Goal: Find specific page/section: Find specific page/section

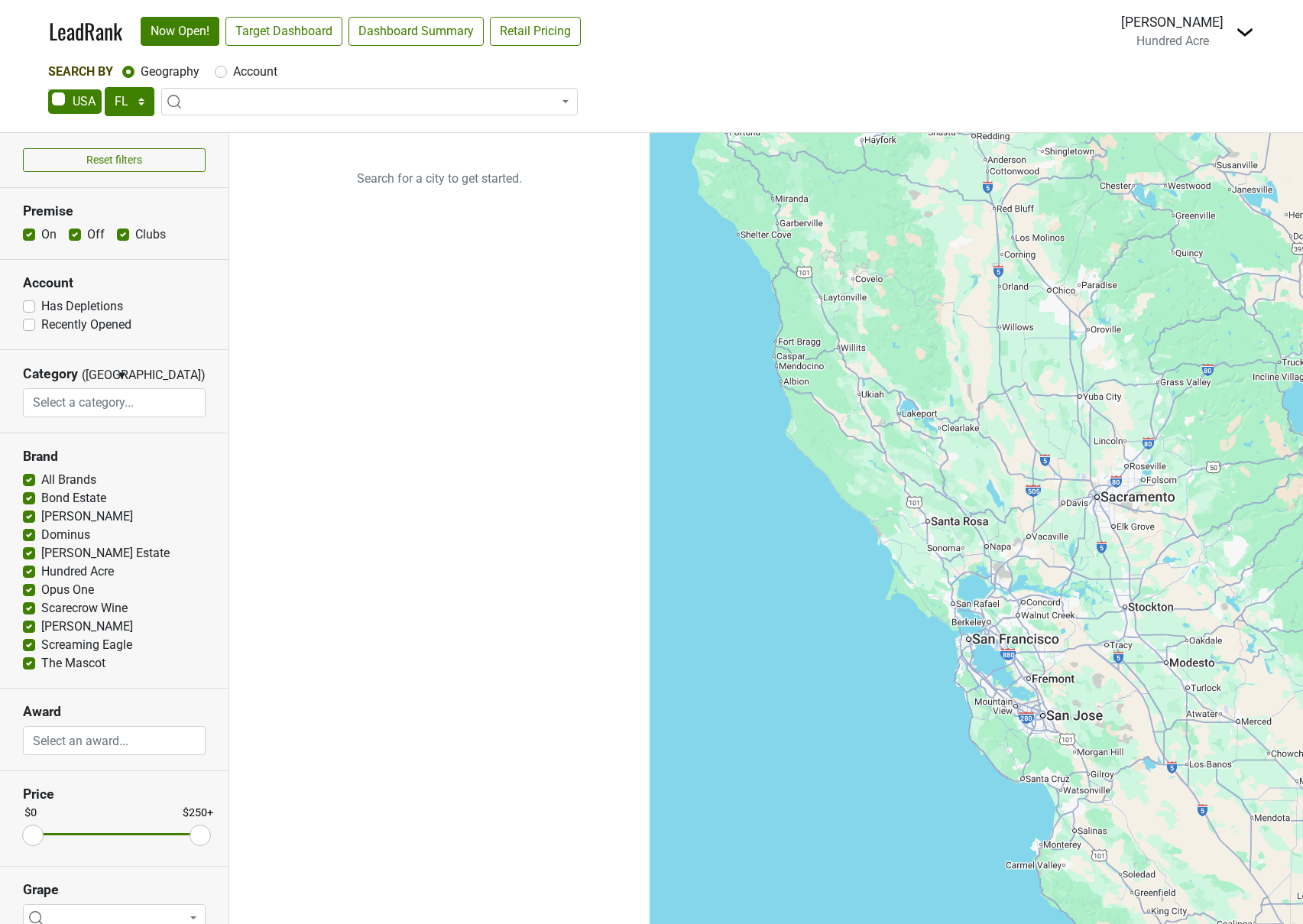
select select "FL"
select select
click at [137, 98] on select "AK AL AR AZ CA CO CT DC DE FL GA HI IA ID IL IN KS KY LA MA MD ME MI MN MO MS M…" at bounding box center [129, 101] width 50 height 29
select select "NY"
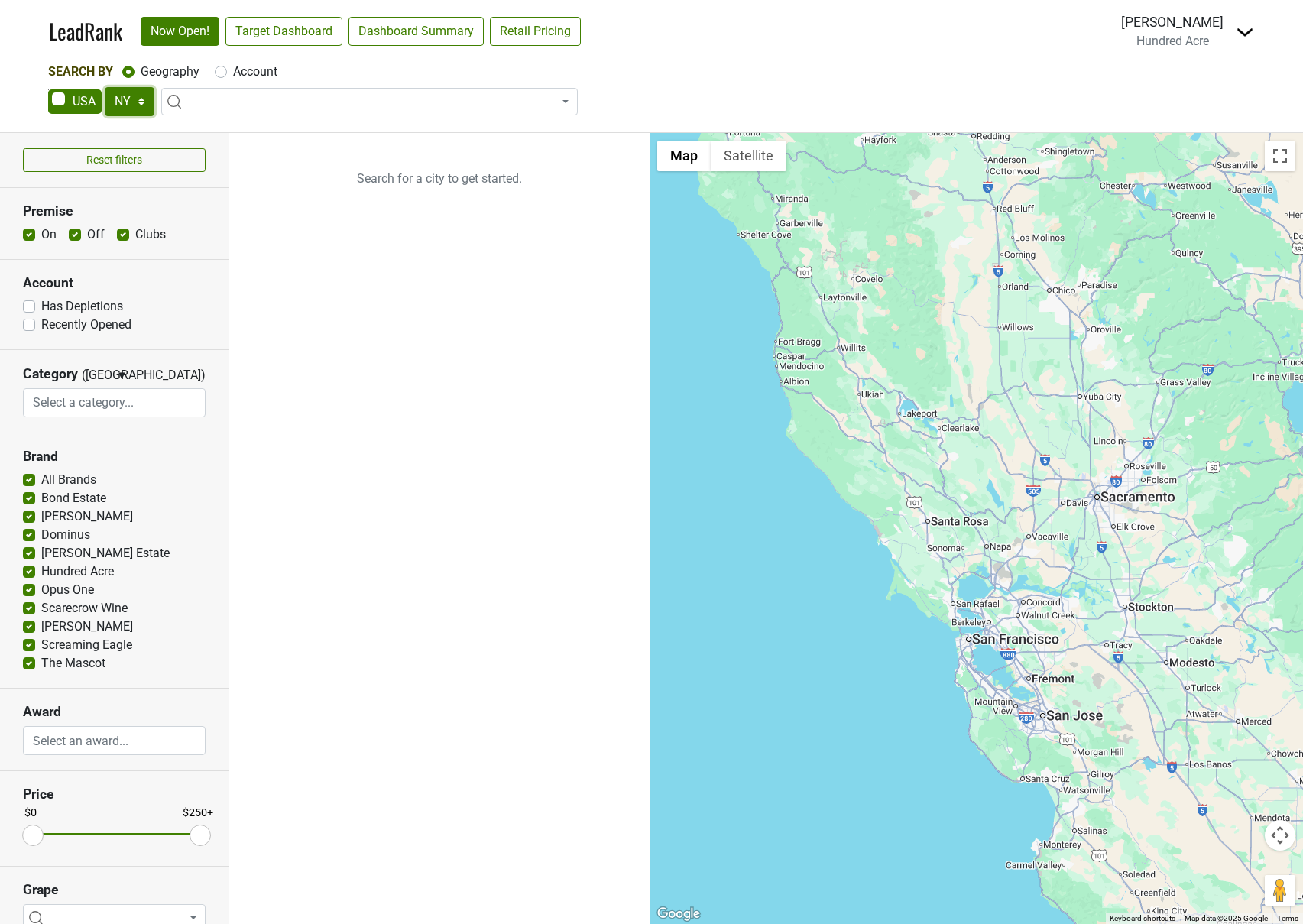
click at [104, 87] on select "AK AL AR AZ CA CO CT DC DE FL GA HI IA ID IL IN KS KY LA MA MD ME MI MN MO MS M…" at bounding box center [129, 101] width 50 height 29
click at [308, 27] on link "Target Dashboard" at bounding box center [284, 31] width 117 height 29
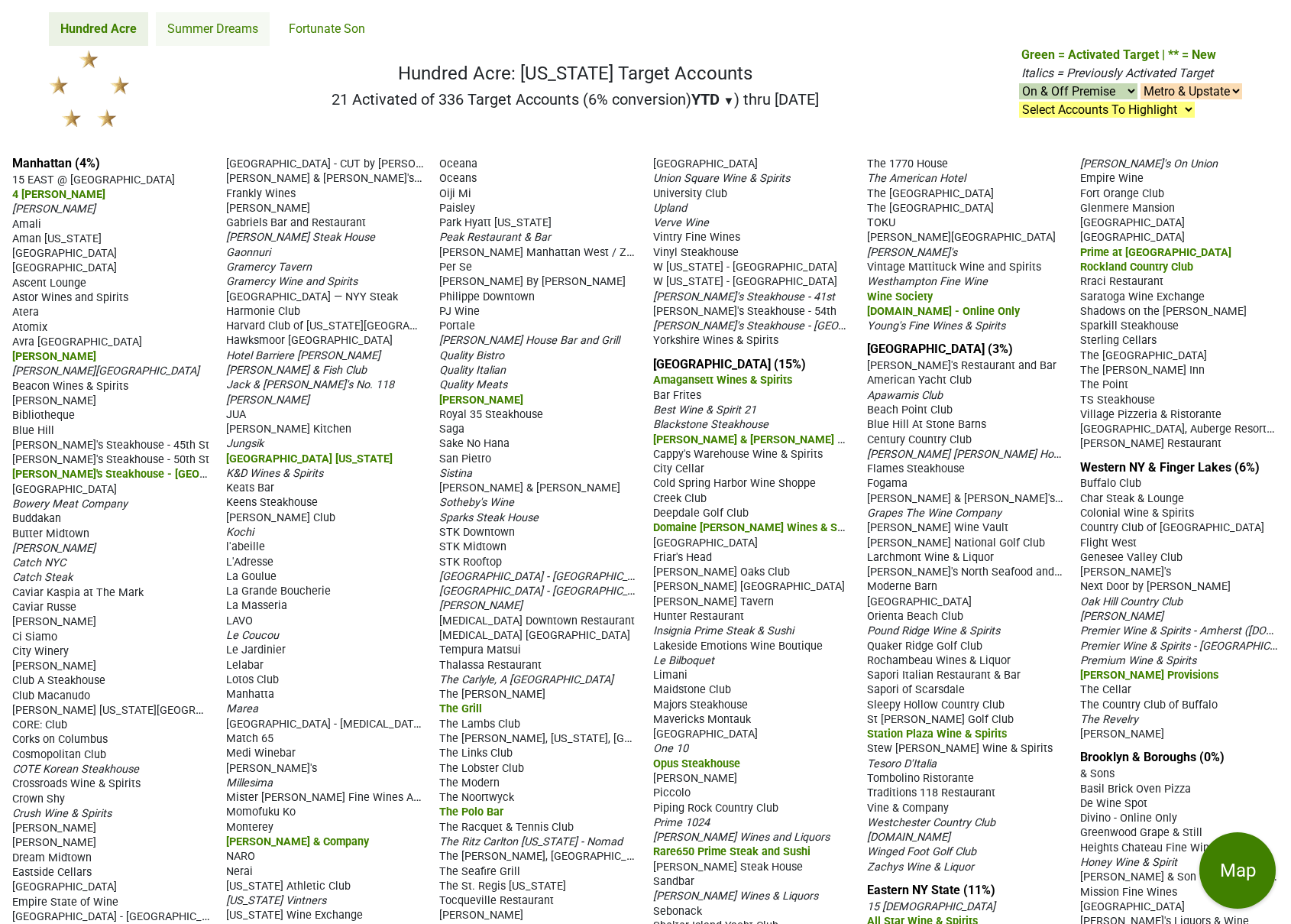
click at [198, 26] on link "Summer Dreams" at bounding box center [213, 29] width 114 height 34
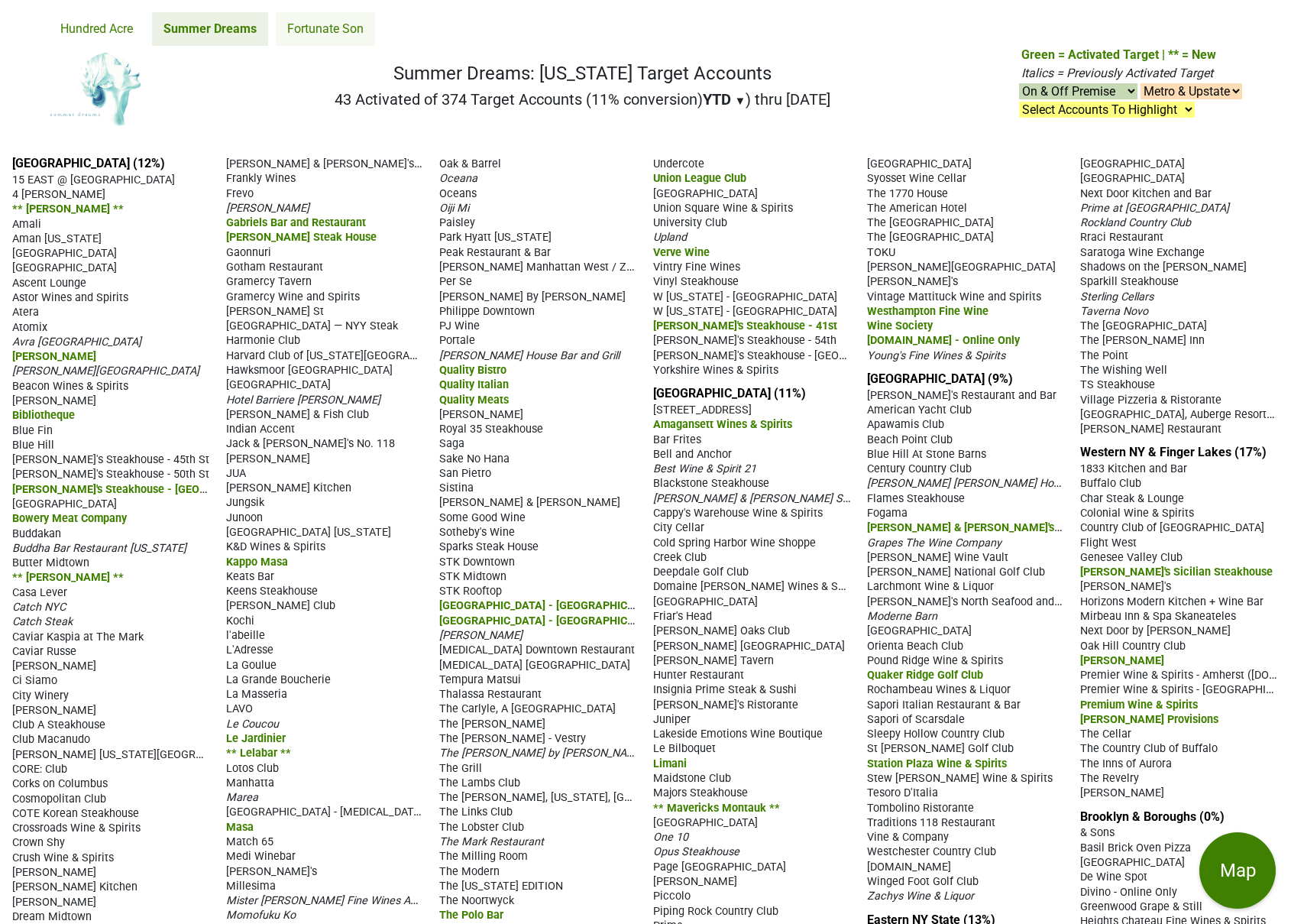
click at [349, 14] on link "Fortunate Son" at bounding box center [325, 29] width 100 height 34
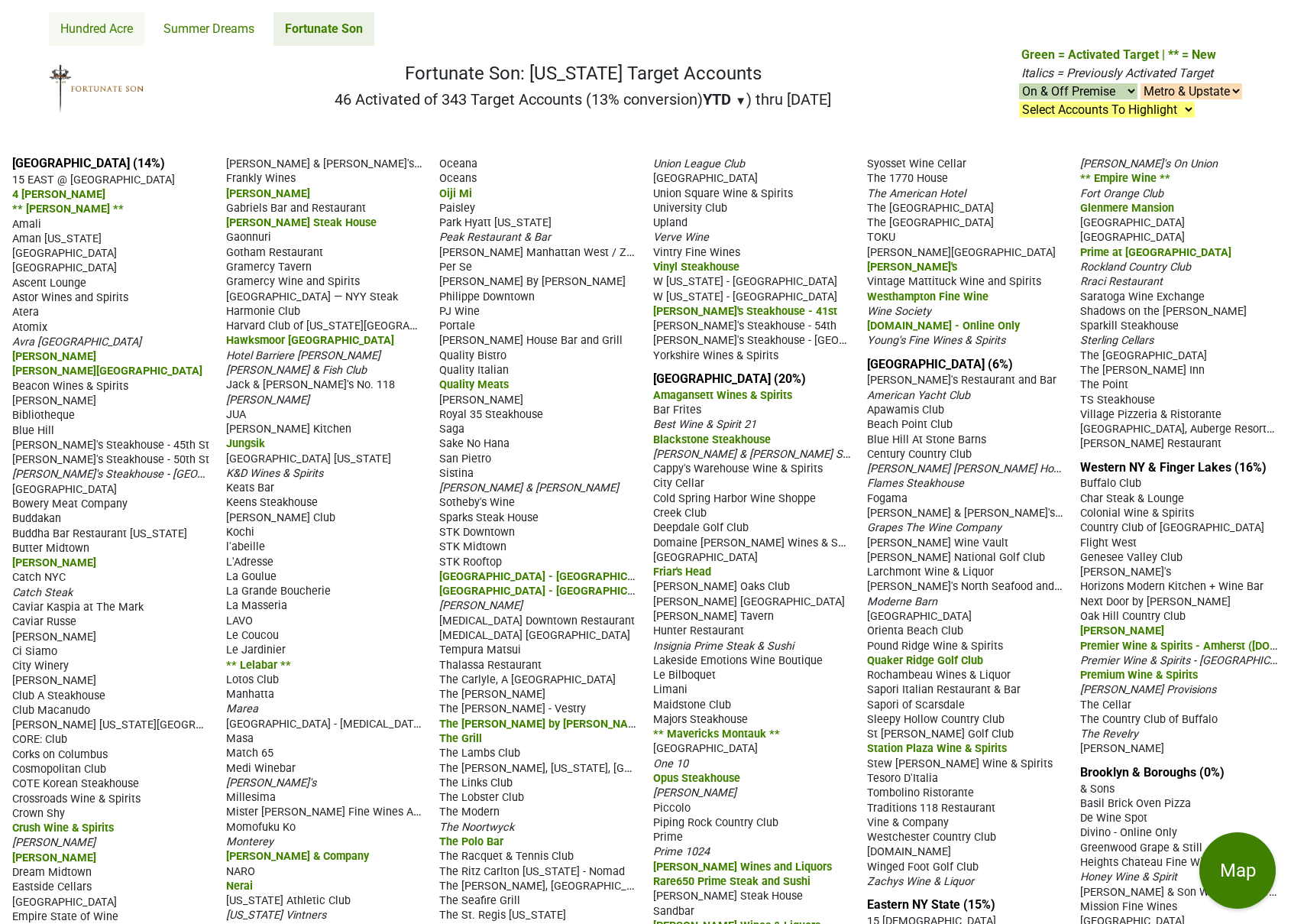
click at [103, 20] on link "Hundred Acre" at bounding box center [96, 29] width 96 height 34
